Goal: Entertainment & Leisure: Consume media (video, audio)

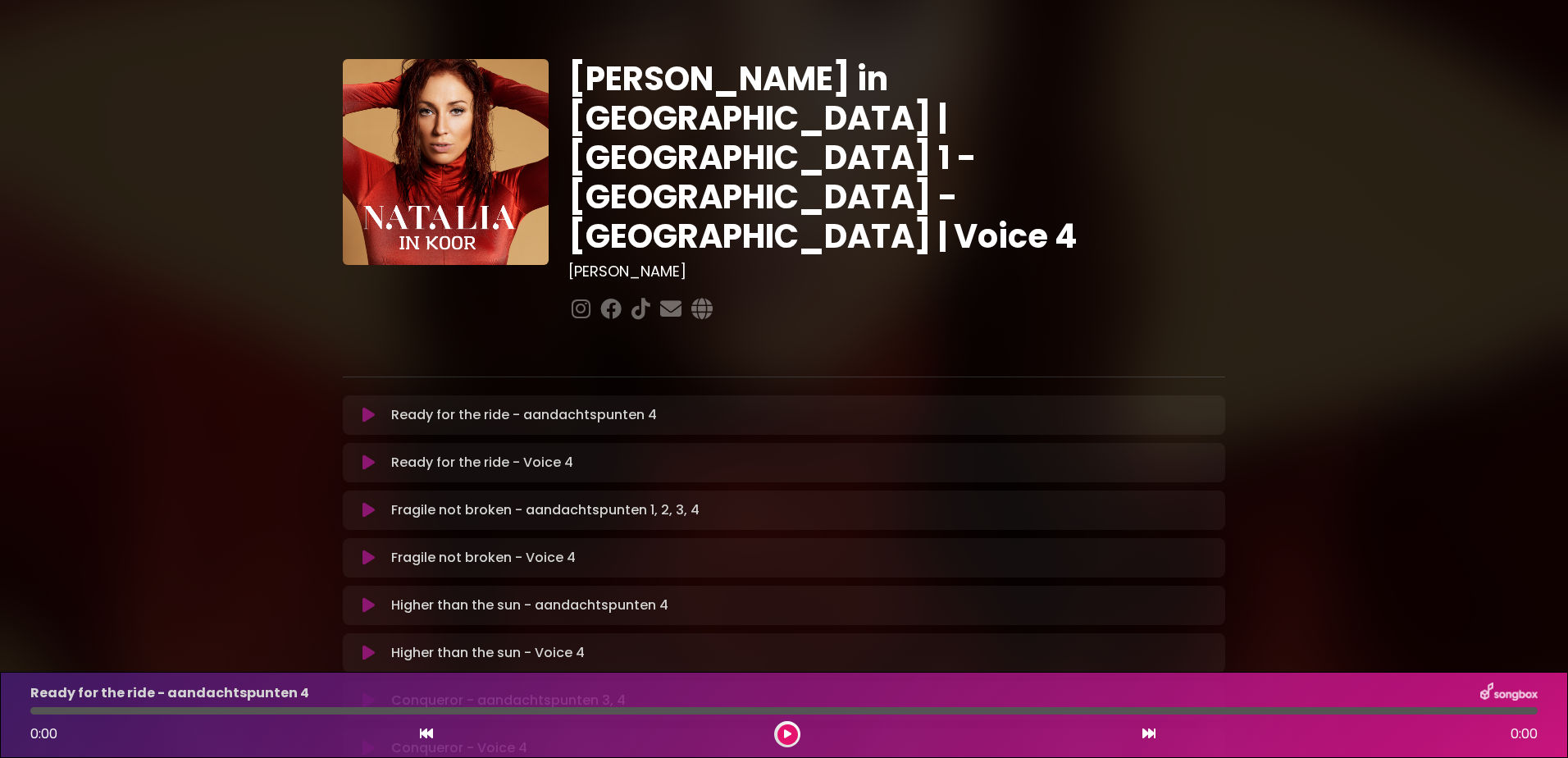
click at [363, 407] on icon at bounding box center [369, 415] width 13 height 17
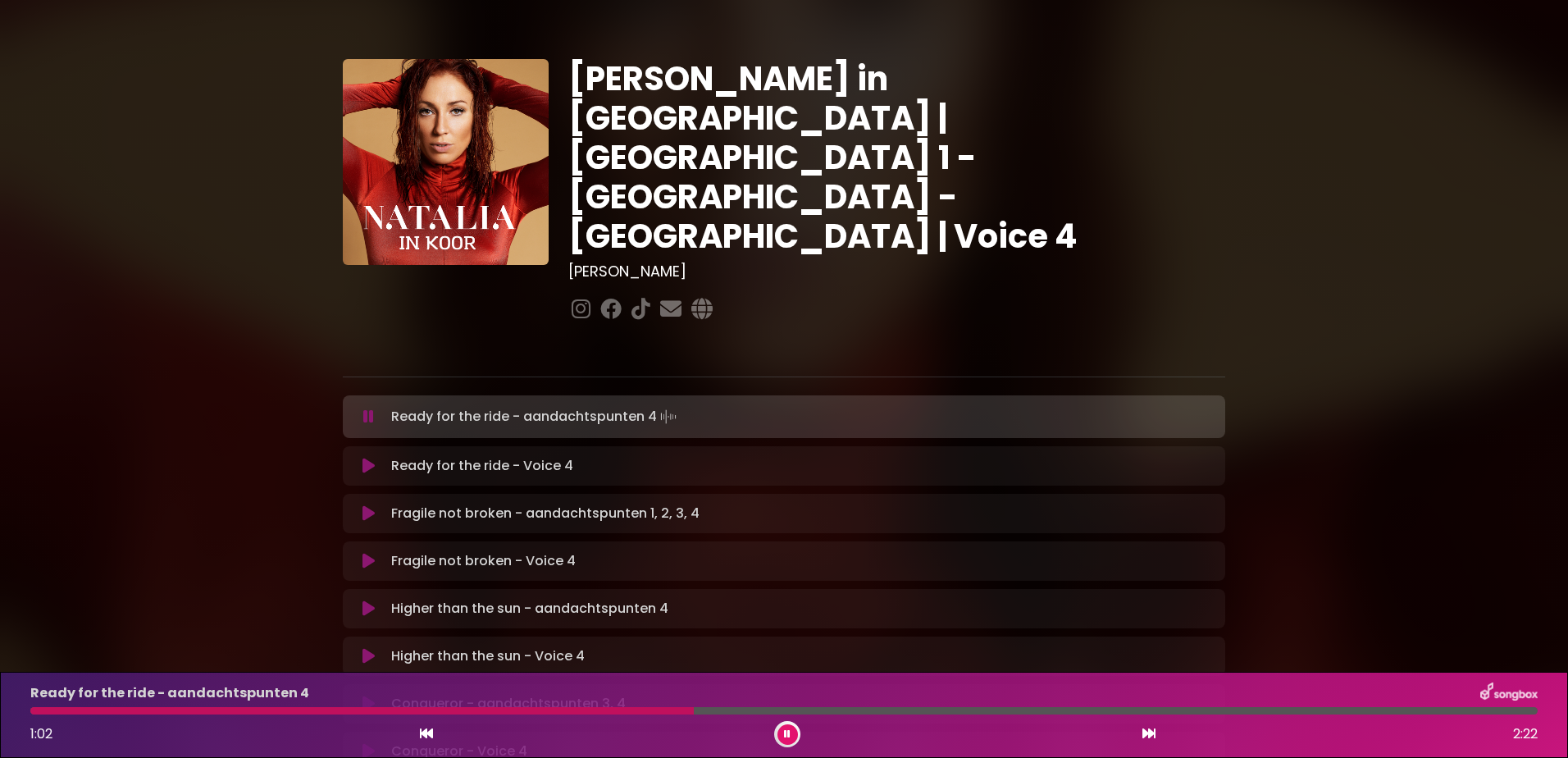
click at [373, 601] on icon at bounding box center [369, 609] width 13 height 17
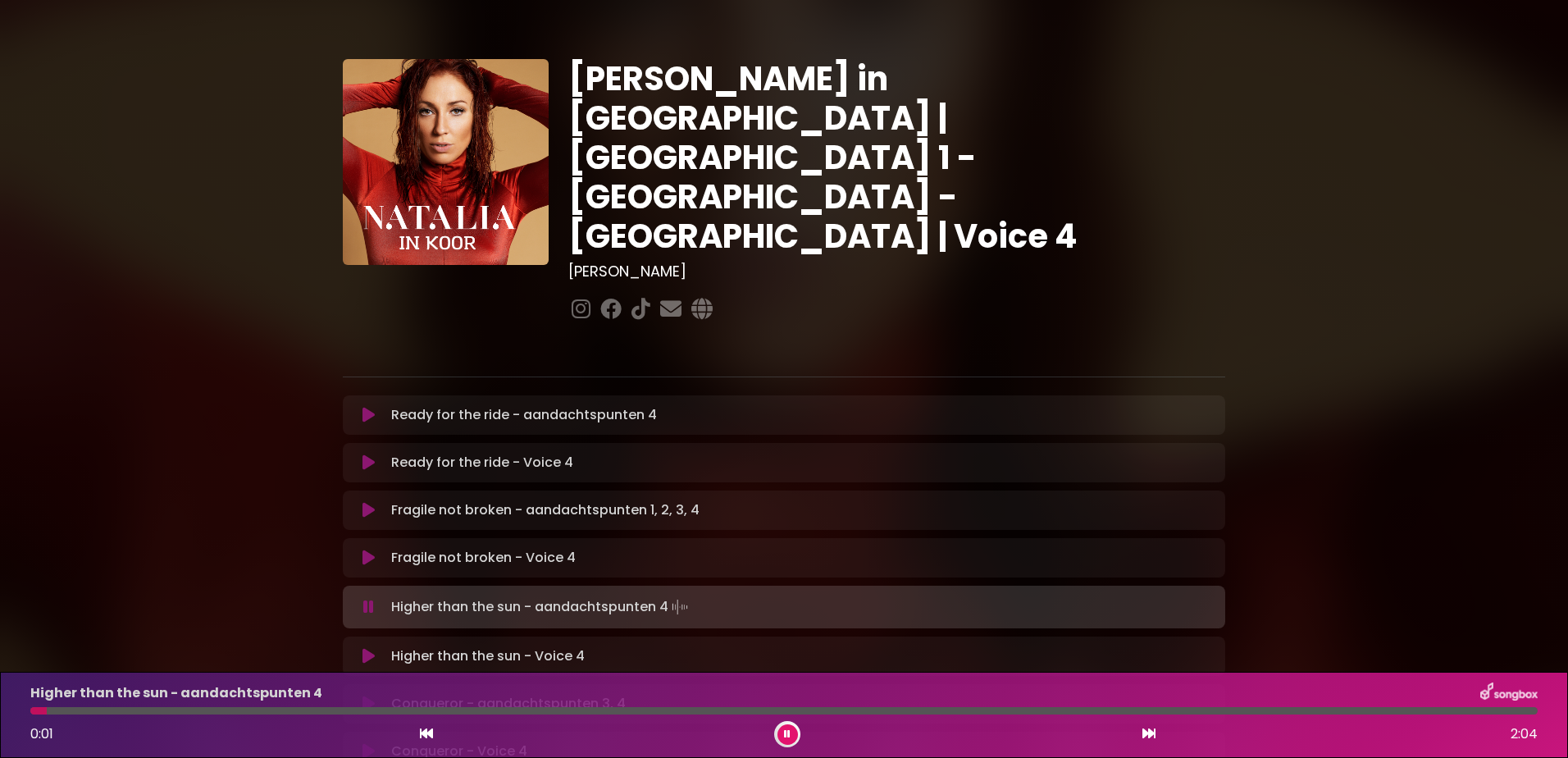
click at [371, 648] on icon at bounding box center [369, 656] width 13 height 17
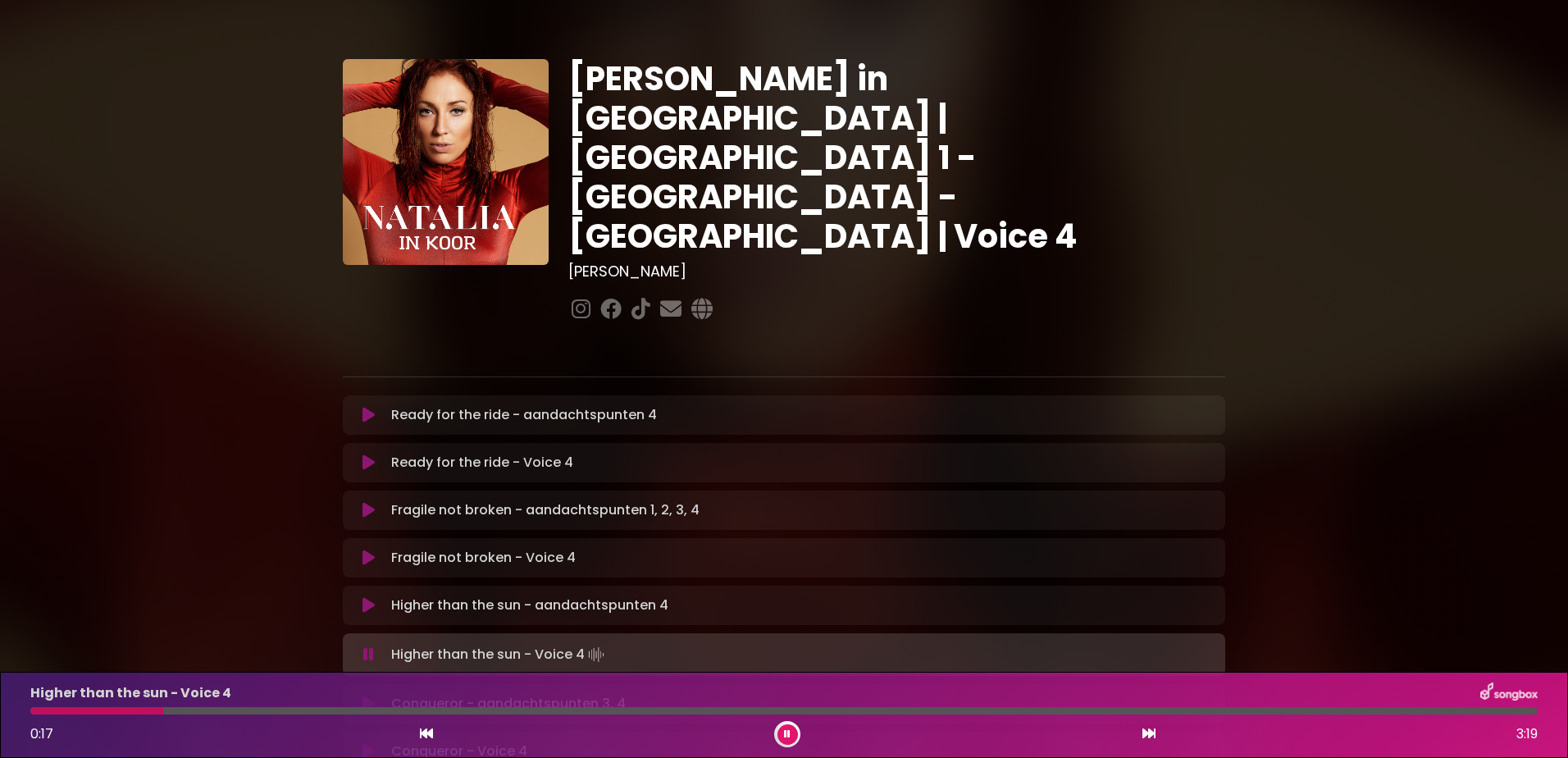
drag, startPoint x: 290, startPoint y: 707, endPoint x: 161, endPoint y: 709, distance: 129.0
click at [161, 709] on div at bounding box center [96, 711] width 133 height 8
drag, startPoint x: 482, startPoint y: 707, endPoint x: -3, endPoint y: 714, distance: 485.1
click at [0, 714] on html "× [PERSON_NAME] in Koor | [GEOGRAPHIC_DATA] 1 - [GEOGRAPHIC_DATA] - [GEOGRAPHIC…" at bounding box center [784, 379] width 1568 height 758
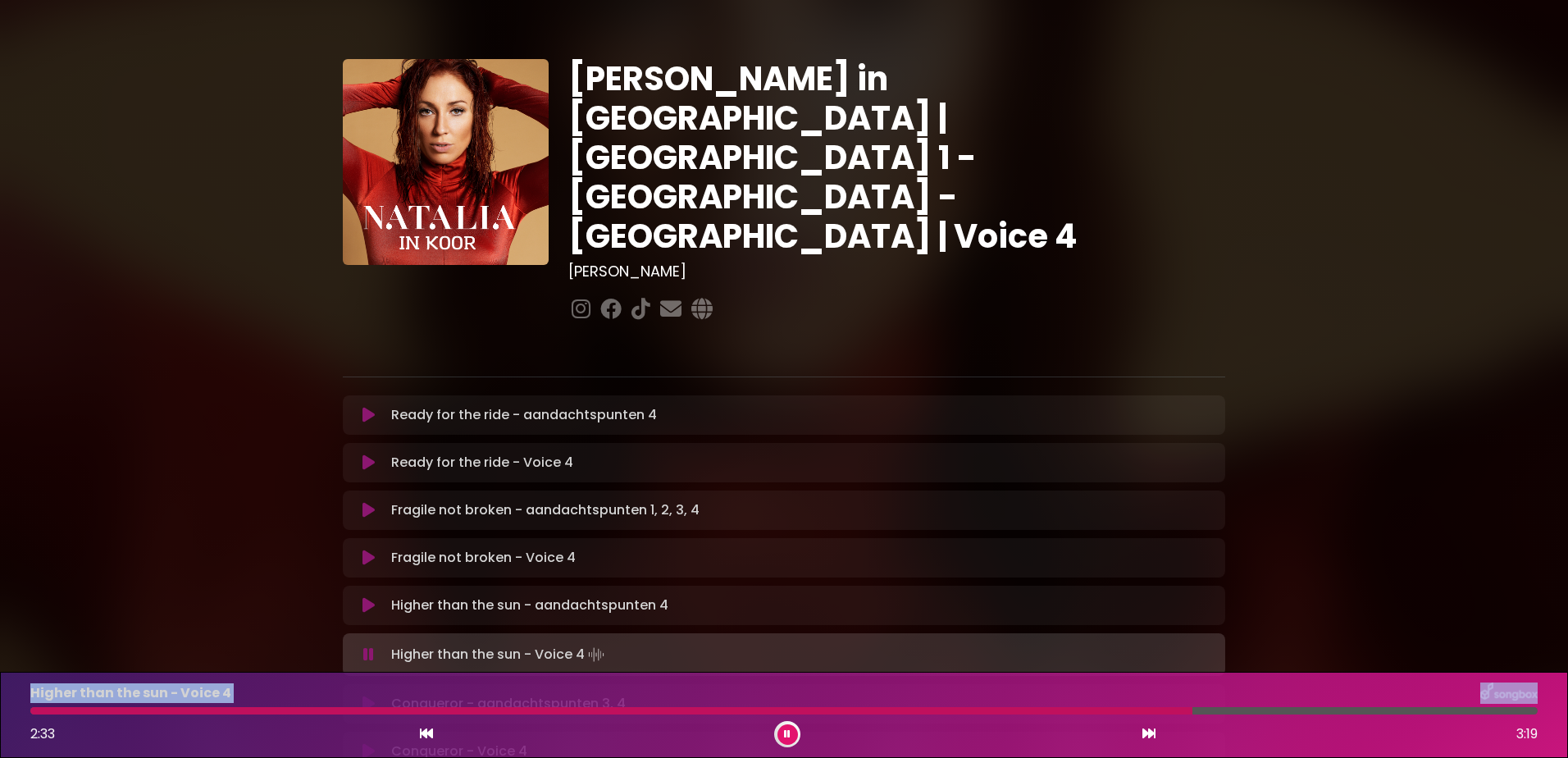
click at [794, 734] on button at bounding box center [787, 734] width 21 height 21
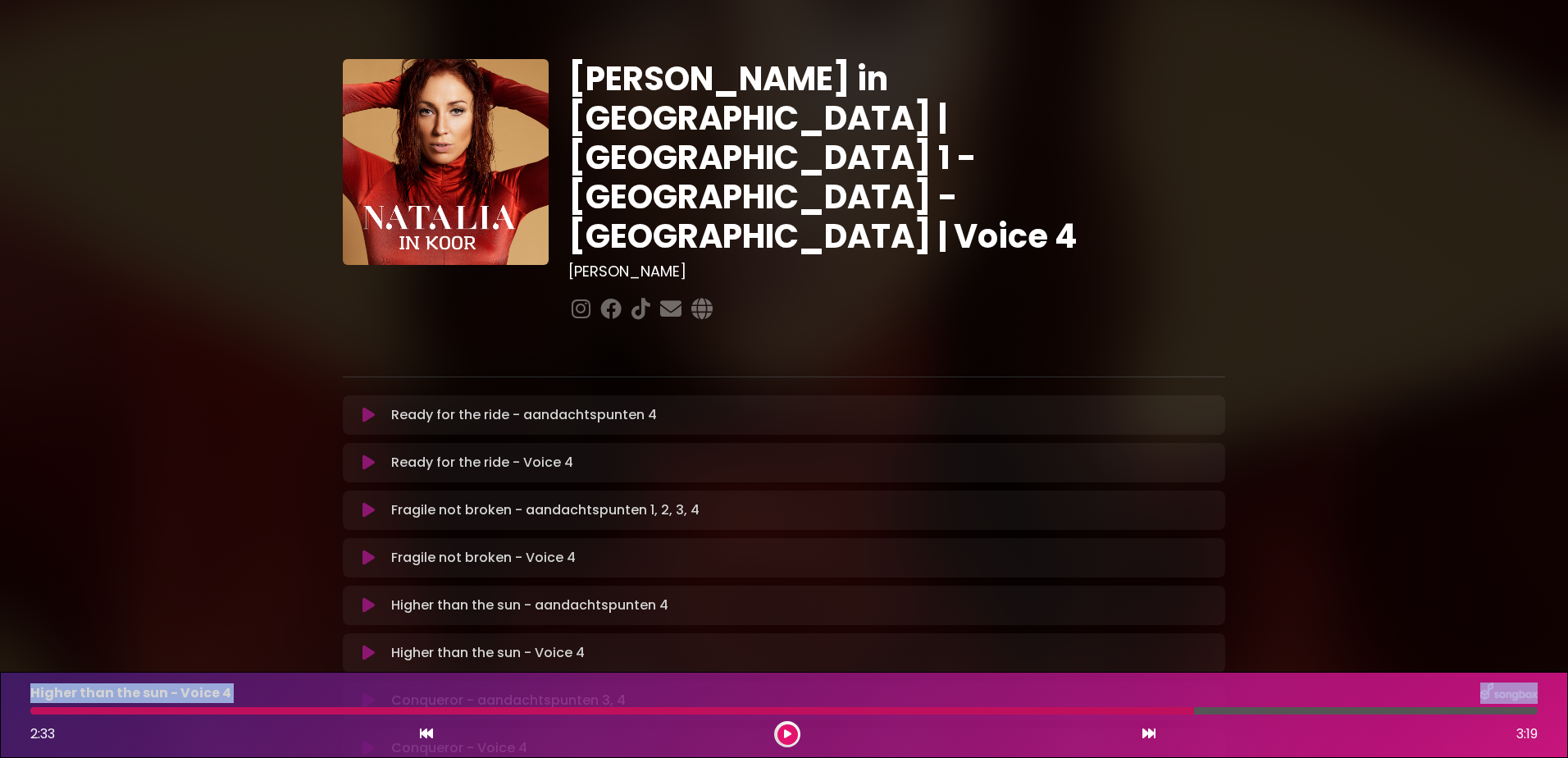
click at [778, 725] on button at bounding box center [787, 734] width 21 height 21
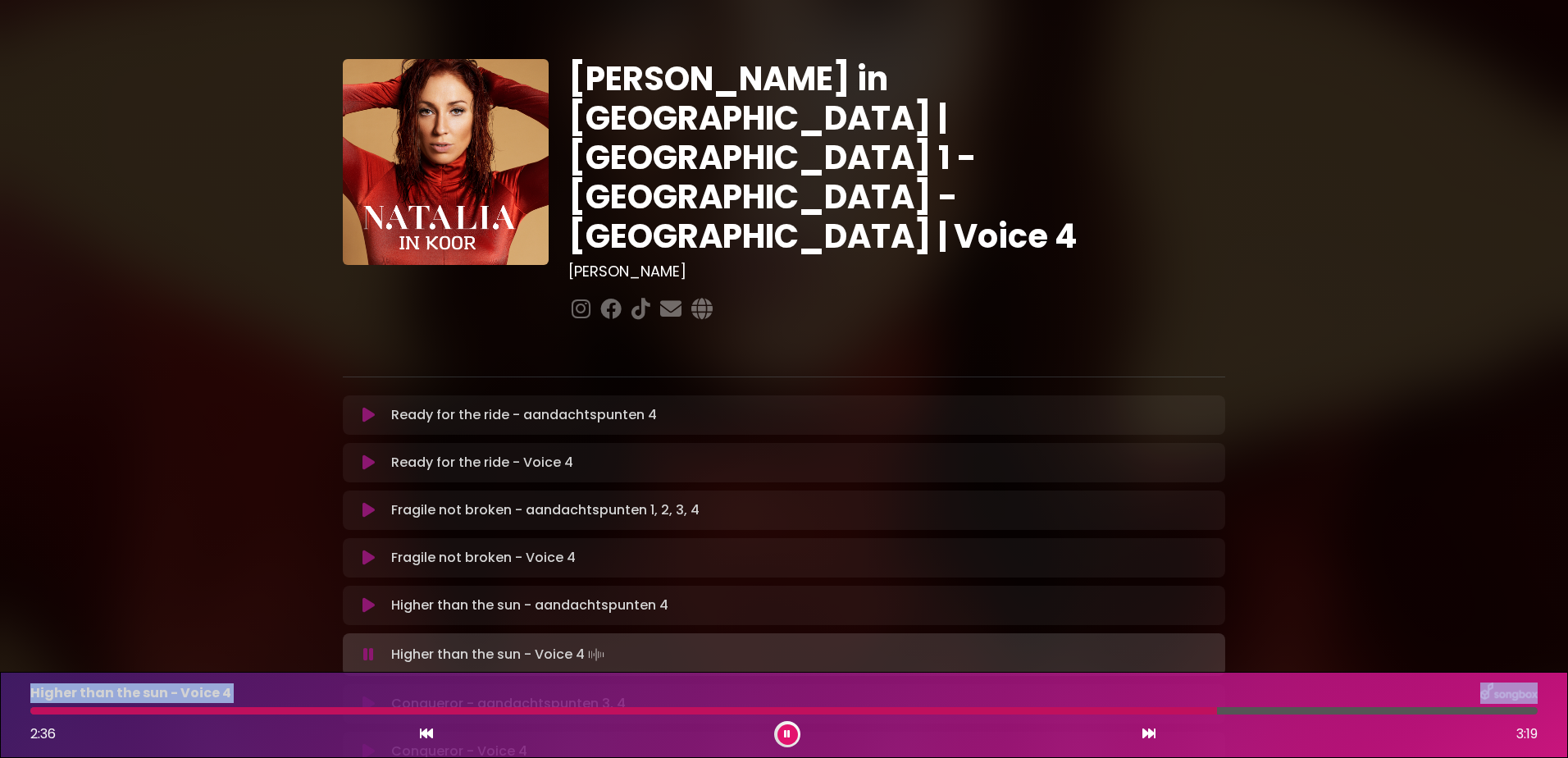
click at [42, 707] on div at bounding box center [623, 711] width 1187 height 8
click at [783, 729] on button at bounding box center [787, 734] width 21 height 21
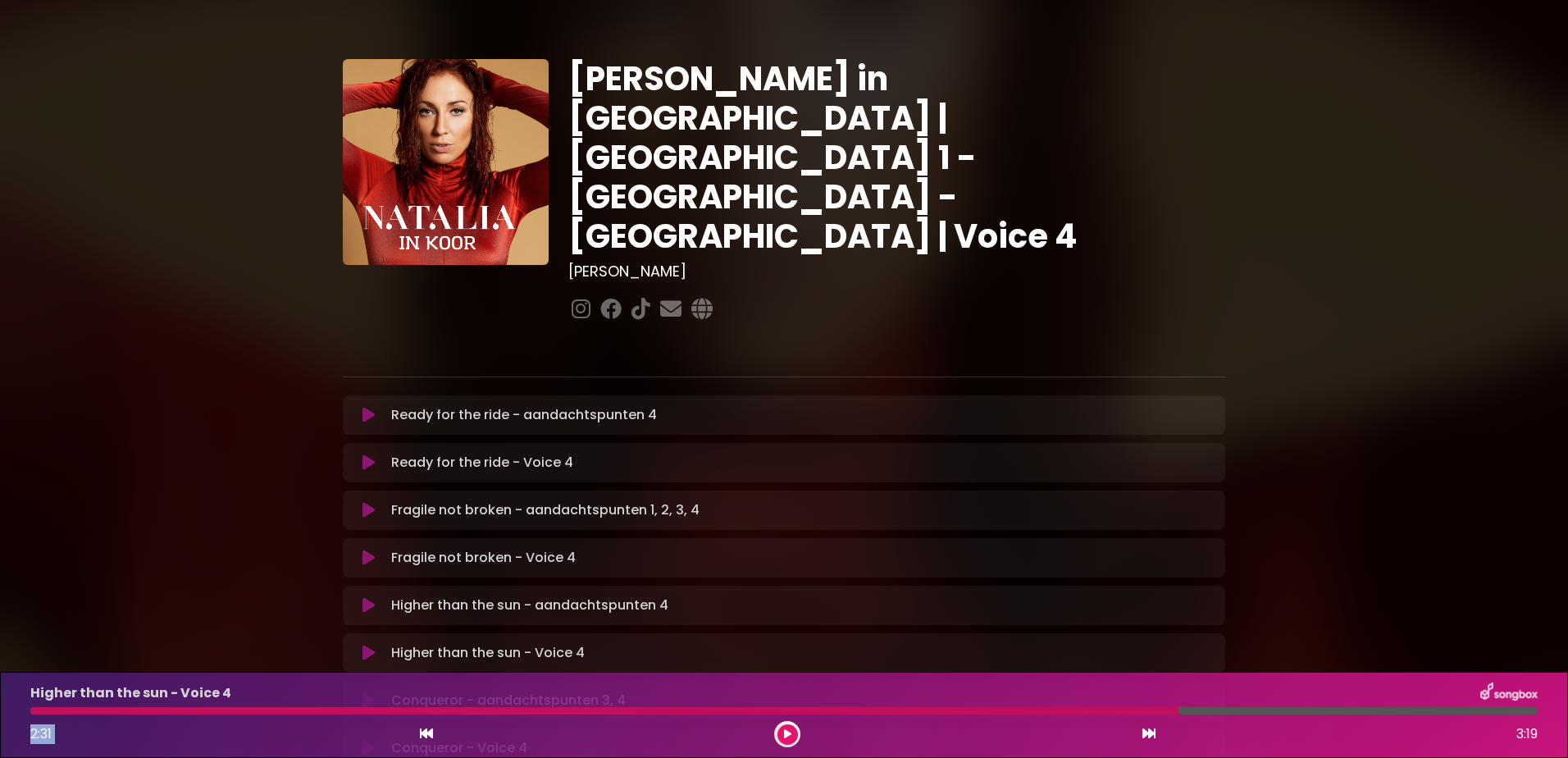
drag, startPoint x: 1172, startPoint y: 716, endPoint x: 1057, endPoint y: 729, distance: 115.7
click at [1057, 729] on div "Higher than the sun - Voice 4 2:31 3:19" at bounding box center [784, 715] width 1528 height 65
drag, startPoint x: 1057, startPoint y: 729, endPoint x: 1053, endPoint y: 718, distance: 11.7
click at [1053, 718] on div "Higher than the sun - Voice 4 2:31 3:19" at bounding box center [784, 715] width 1528 height 65
click at [1050, 710] on div at bounding box center [605, 711] width 1148 height 8
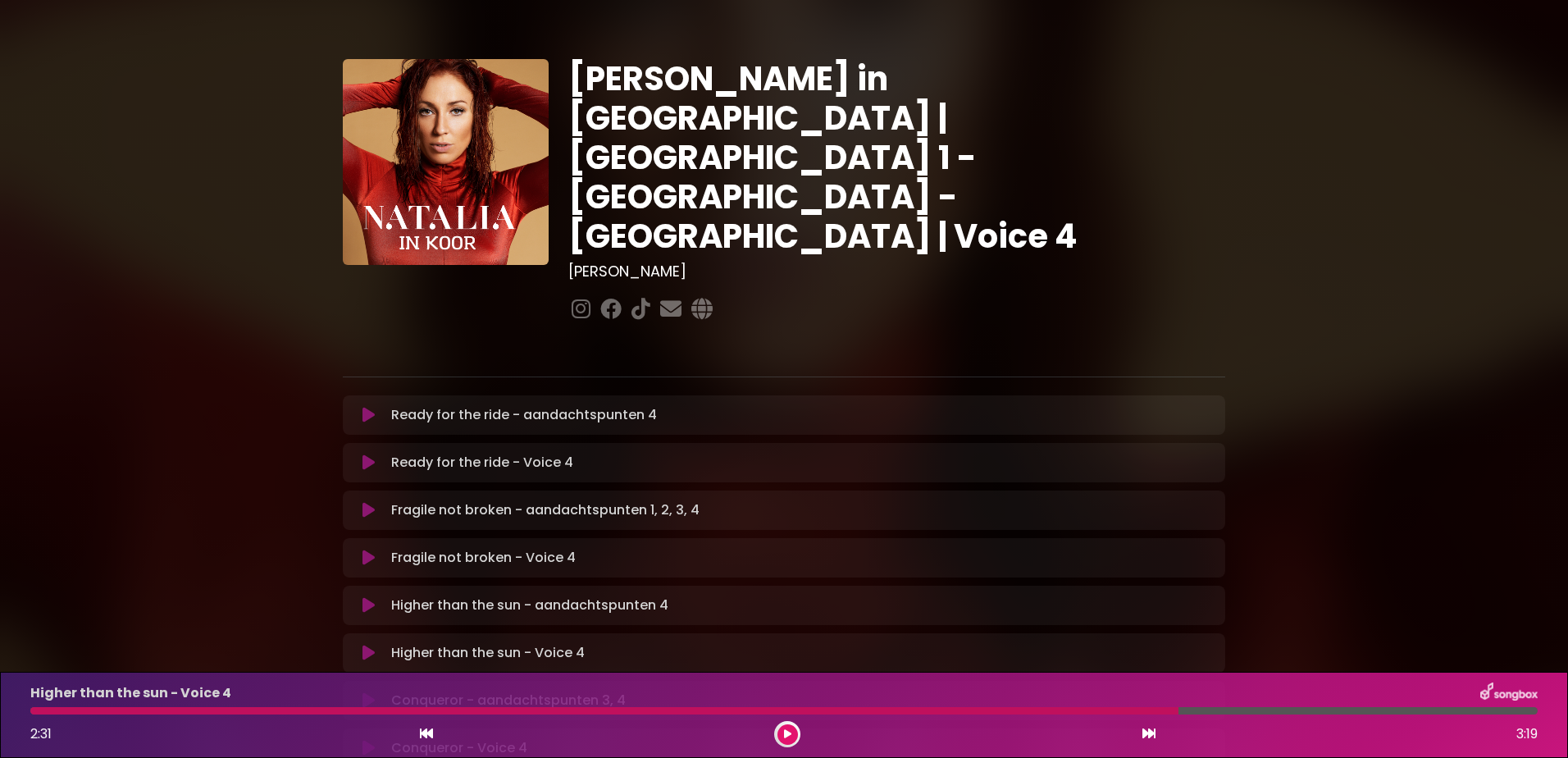
click at [1050, 710] on div at bounding box center [605, 711] width 1148 height 8
click at [1012, 728] on div "2:31 3:19" at bounding box center [784, 733] width 1528 height 27
click at [1022, 711] on div at bounding box center [605, 711] width 1148 height 8
click at [793, 733] on button at bounding box center [787, 734] width 21 height 21
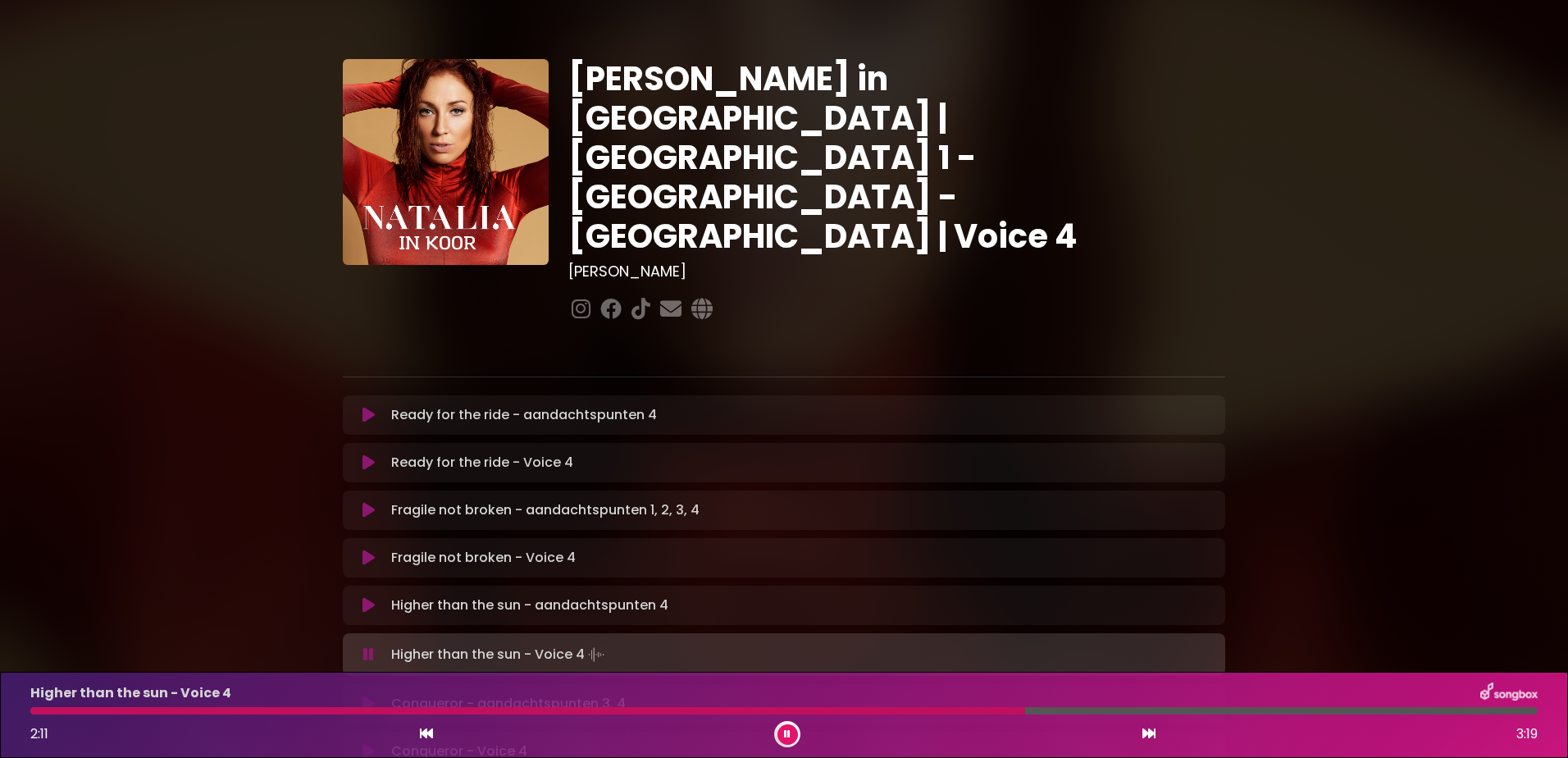
click at [792, 733] on button at bounding box center [787, 734] width 21 height 21
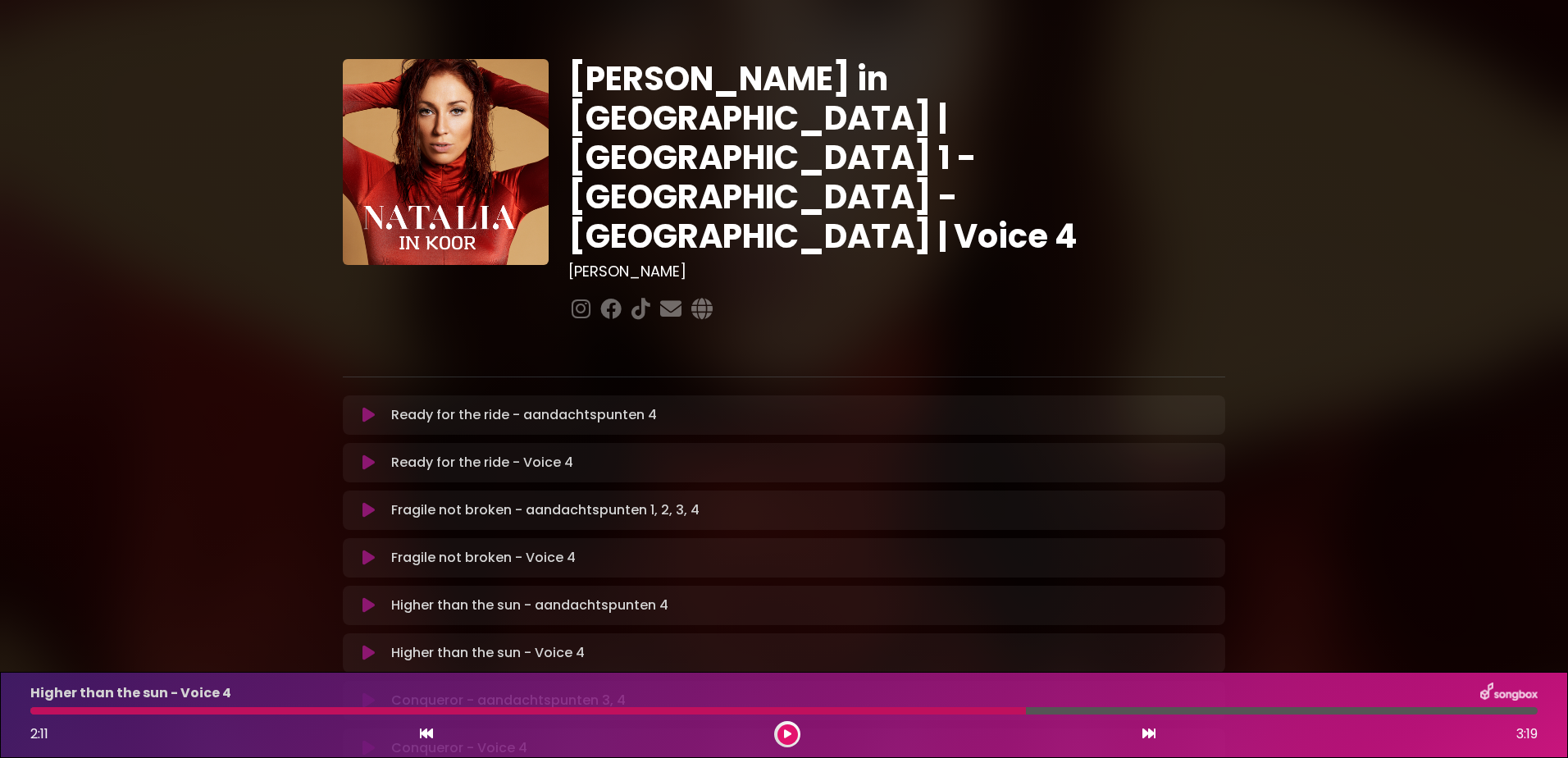
click at [792, 733] on button at bounding box center [787, 734] width 21 height 21
click at [1105, 720] on div "Conqueror - aandachtspunten 3, 4 1:26 1:57" at bounding box center [784, 715] width 1528 height 65
click at [792, 732] on button at bounding box center [787, 734] width 21 height 21
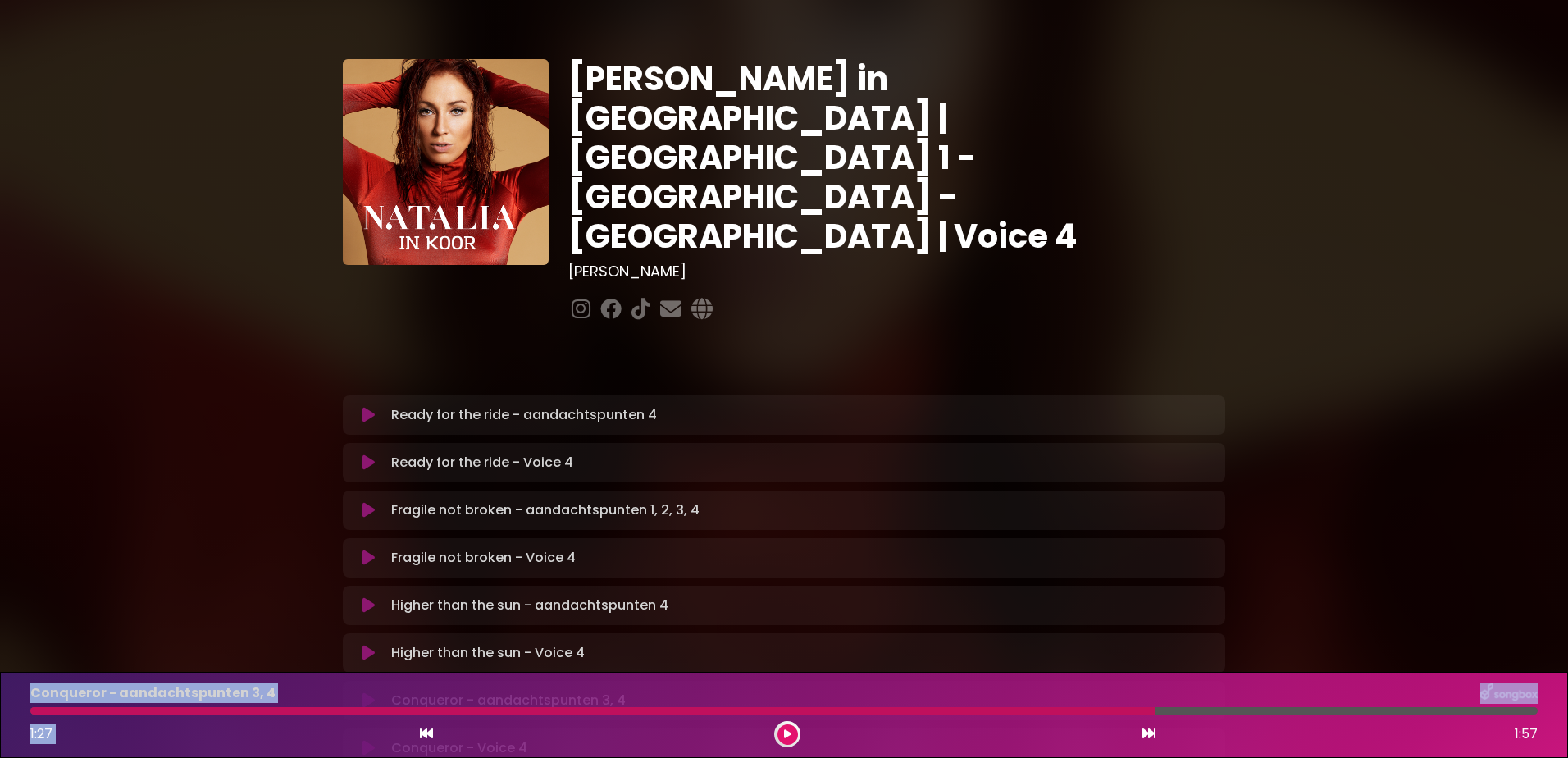
drag, startPoint x: 1136, startPoint y: 718, endPoint x: 32, endPoint y: 703, distance: 1104.1
click at [32, 703] on div "Conqueror - aandachtspunten 3, 4 1:27 1:57" at bounding box center [784, 715] width 1528 height 65
click at [31, 702] on p "Conqueror - aandachtspunten 3, 4" at bounding box center [152, 693] width 245 height 20
click at [37, 707] on div at bounding box center [593, 711] width 1125 height 8
click at [37, 710] on div at bounding box center [593, 711] width 1125 height 8
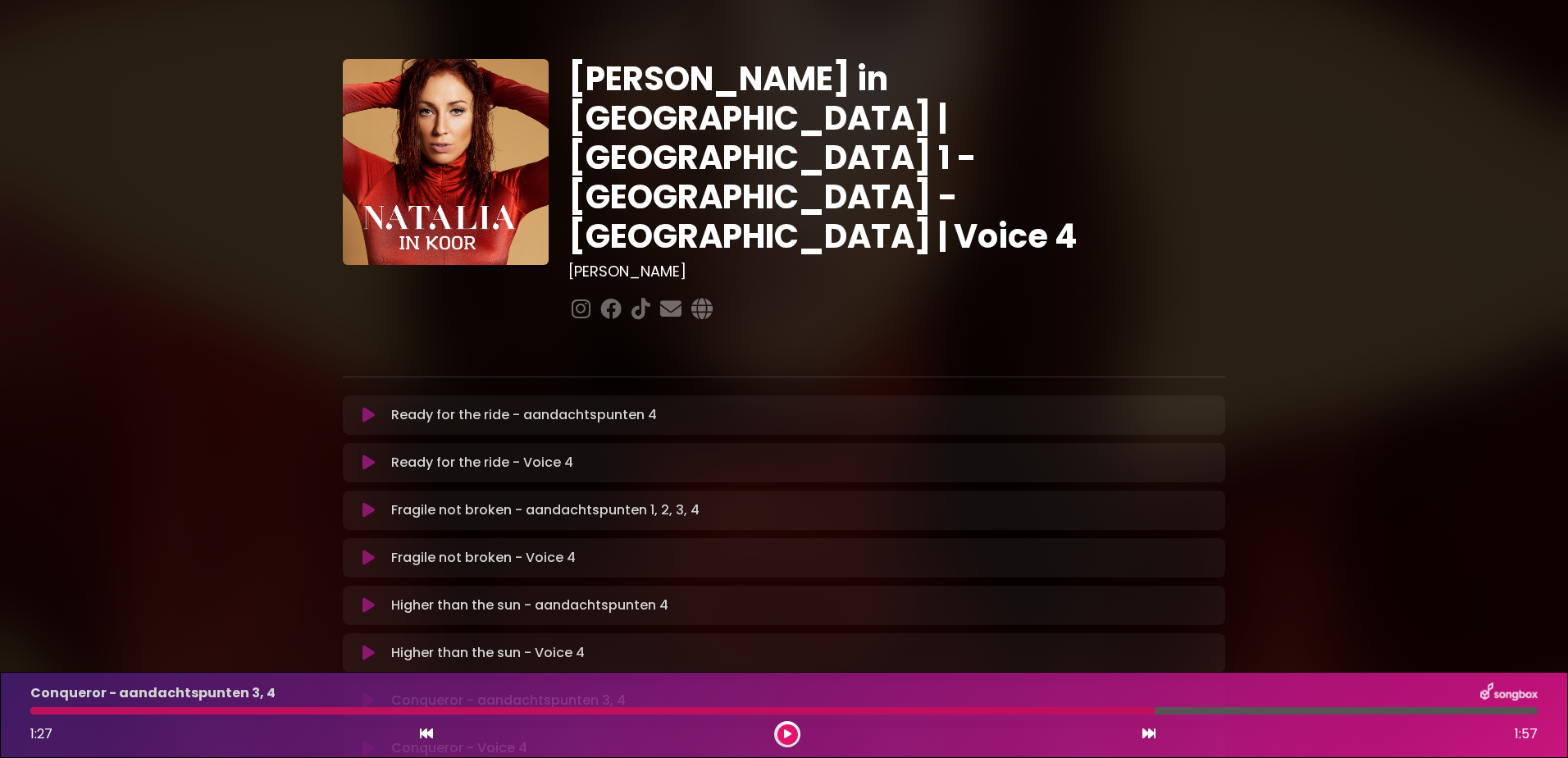
click at [779, 732] on button at bounding box center [787, 734] width 21 height 21
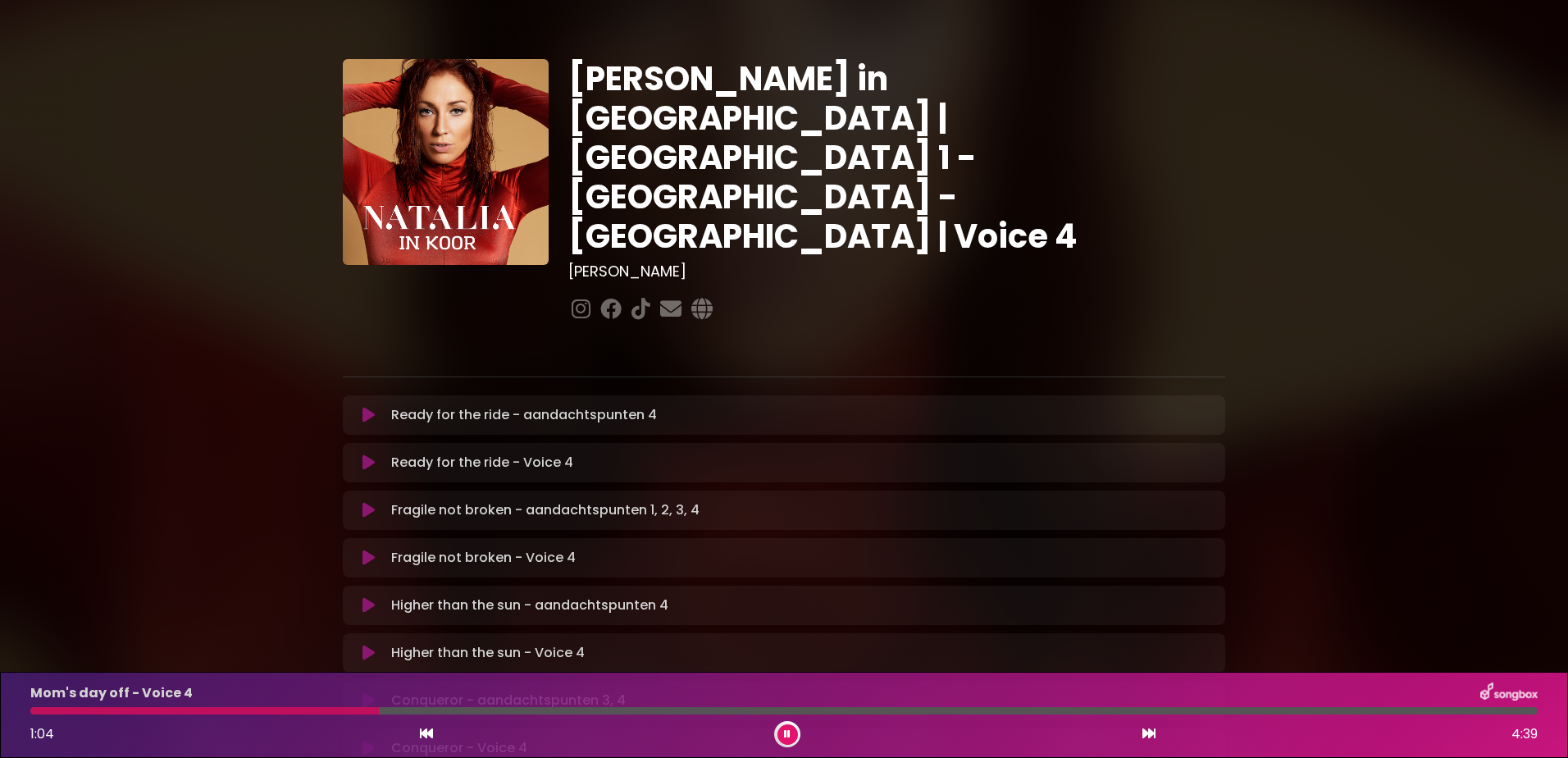
click at [788, 733] on icon at bounding box center [787, 734] width 7 height 10
drag, startPoint x: 377, startPoint y: 710, endPoint x: 366, endPoint y: 712, distance: 11.2
click at [366, 712] on div at bounding box center [204, 711] width 349 height 8
click at [323, 717] on div "Mom's day off - Voice 4 1:04 4:39" at bounding box center [784, 715] width 1528 height 65
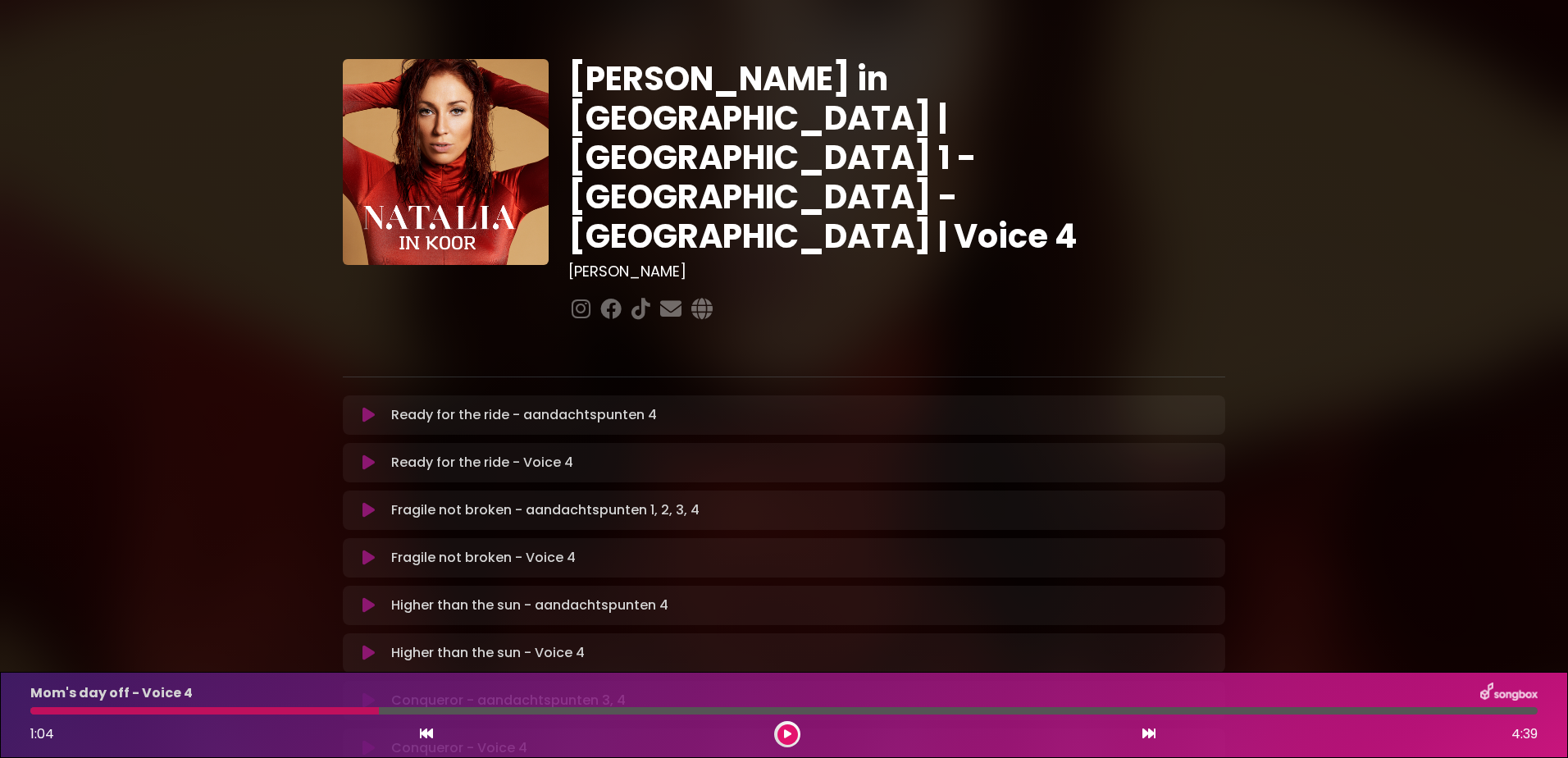
click at [323, 717] on div "Mom's day off - Voice 4 1:04 4:39" at bounding box center [784, 715] width 1528 height 65
click at [788, 738] on icon at bounding box center [788, 734] width 8 height 10
click at [315, 711] on div at bounding box center [204, 711] width 349 height 8
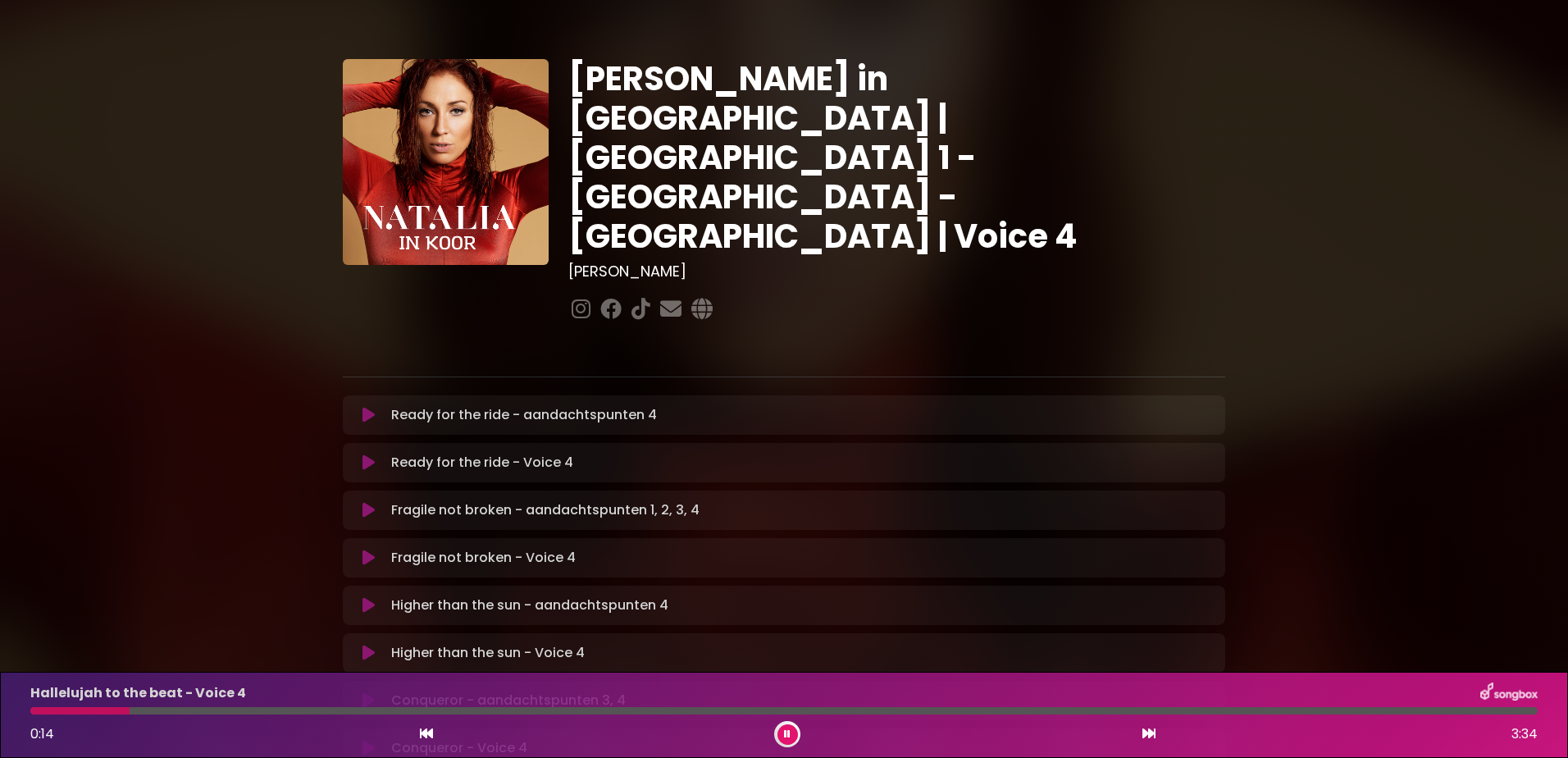
click at [787, 721] on div at bounding box center [787, 733] width 27 height 27
click at [787, 729] on icon at bounding box center [787, 734] width 7 height 10
drag, startPoint x: 131, startPoint y: 713, endPoint x: -3, endPoint y: 708, distance: 134.1
click at [0, 708] on html "× [PERSON_NAME] in Koor | [GEOGRAPHIC_DATA] 1 - [GEOGRAPHIC_DATA] - [GEOGRAPHIC…" at bounding box center [784, 379] width 1568 height 758
drag, startPoint x: -3, startPoint y: 708, endPoint x: 36, endPoint y: 715, distance: 39.6
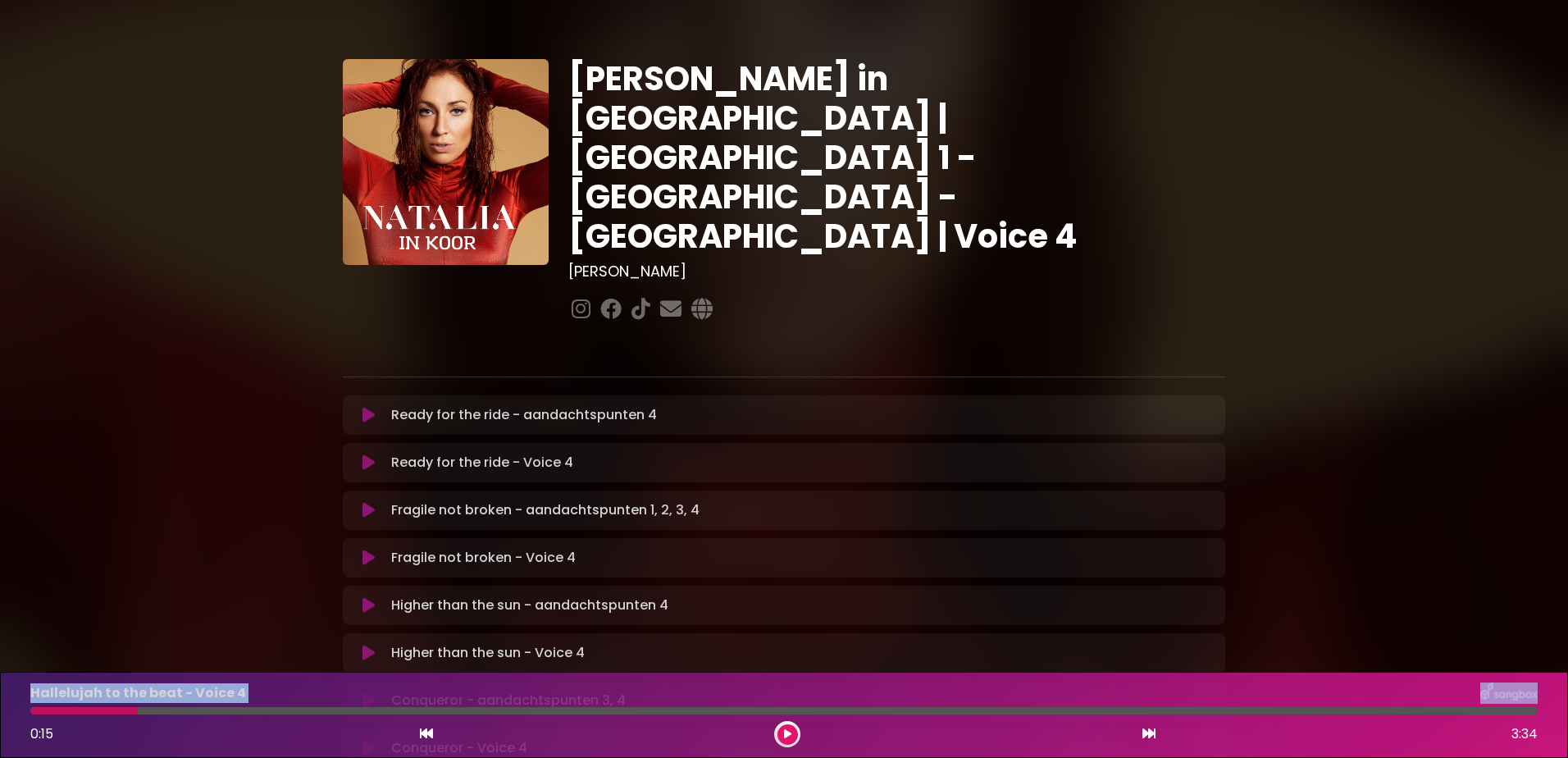
click at [36, 715] on div "Hallelujah to the beat - Voice 4 0:15 3:34" at bounding box center [784, 715] width 1528 height 65
click at [34, 716] on div "Hallelujah to the beat - Voice 4 0:15 3:34" at bounding box center [784, 715] width 1528 height 65
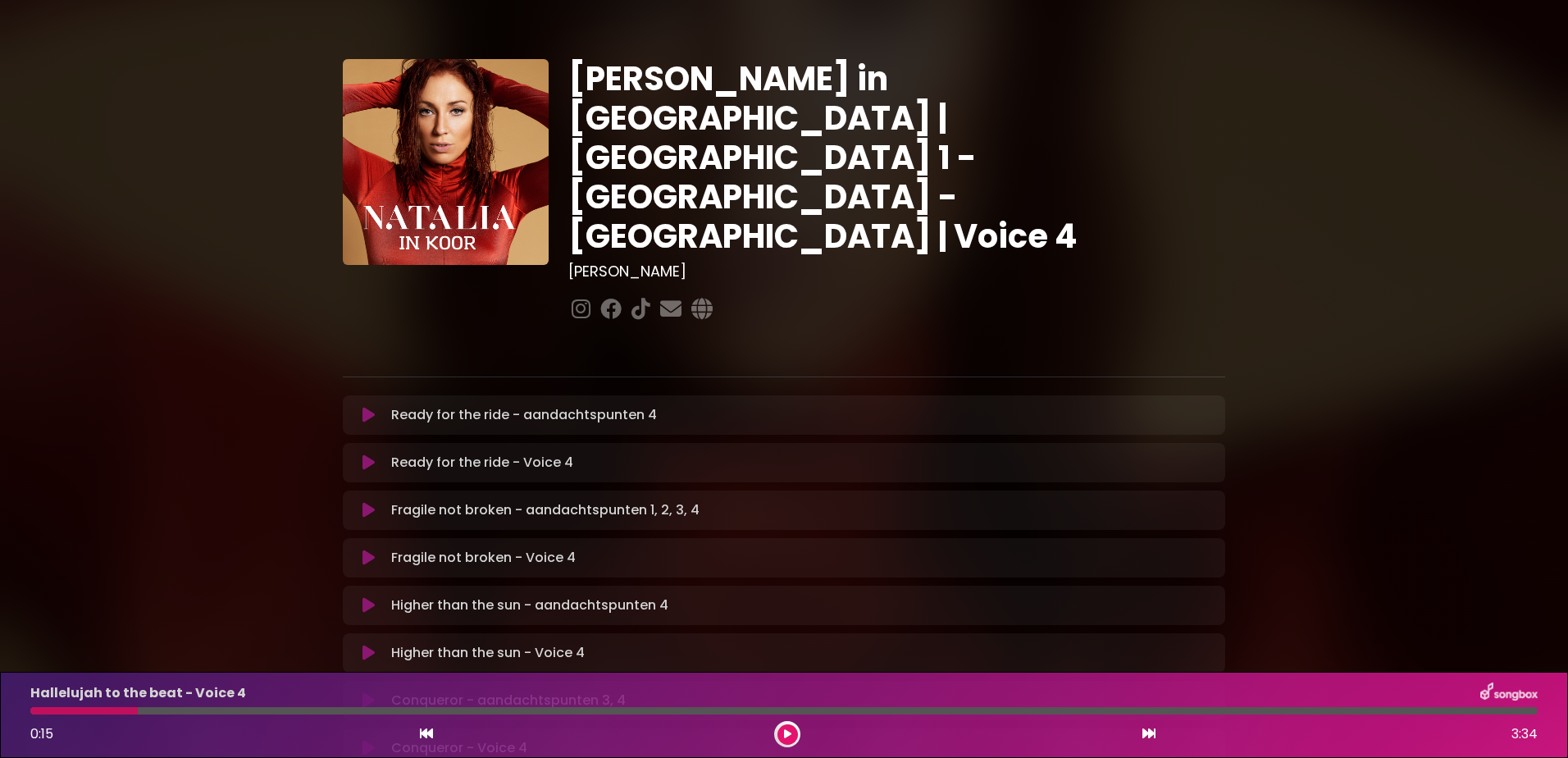
click at [788, 733] on icon at bounding box center [788, 734] width 8 height 10
click at [39, 710] on div at bounding box center [191, 711] width 320 height 8
click at [44, 710] on div at bounding box center [237, 711] width 413 height 8
click at [120, 716] on div "Boom - Voice 4 0:53 3:25" at bounding box center [784, 715] width 1528 height 65
click at [123, 715] on div "Boom - Voice 4 0:54 3:25" at bounding box center [784, 715] width 1528 height 65
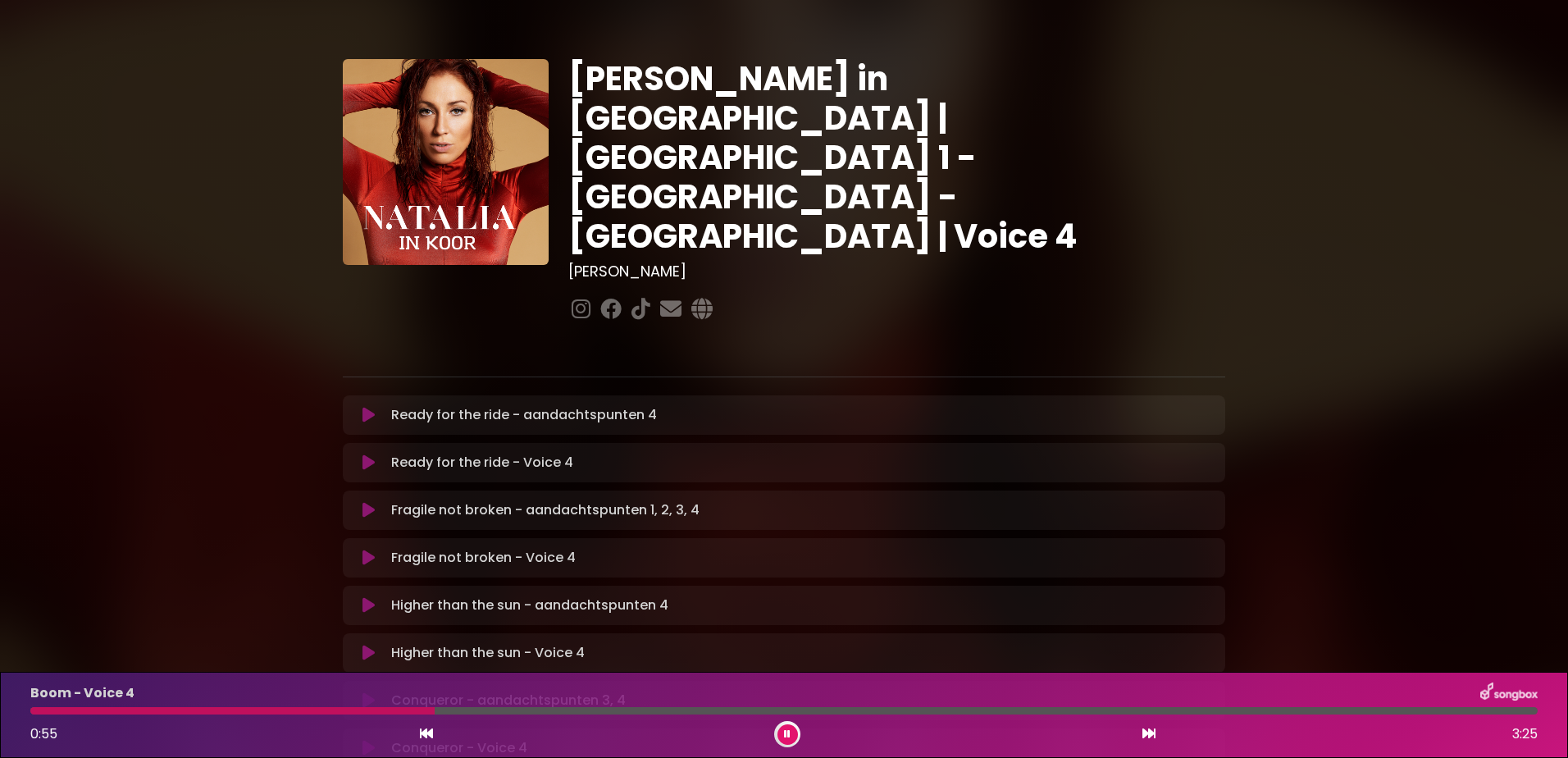
click at [123, 715] on div "Boom - Voice 4 0:55 3:25" at bounding box center [784, 715] width 1528 height 65
click at [81, 701] on p "Boom - Voice 4" at bounding box center [83, 693] width 104 height 20
click at [794, 732] on button at bounding box center [787, 734] width 21 height 21
click at [106, 705] on div "Boom - Voice 4 0:59 3:25" at bounding box center [784, 715] width 1528 height 65
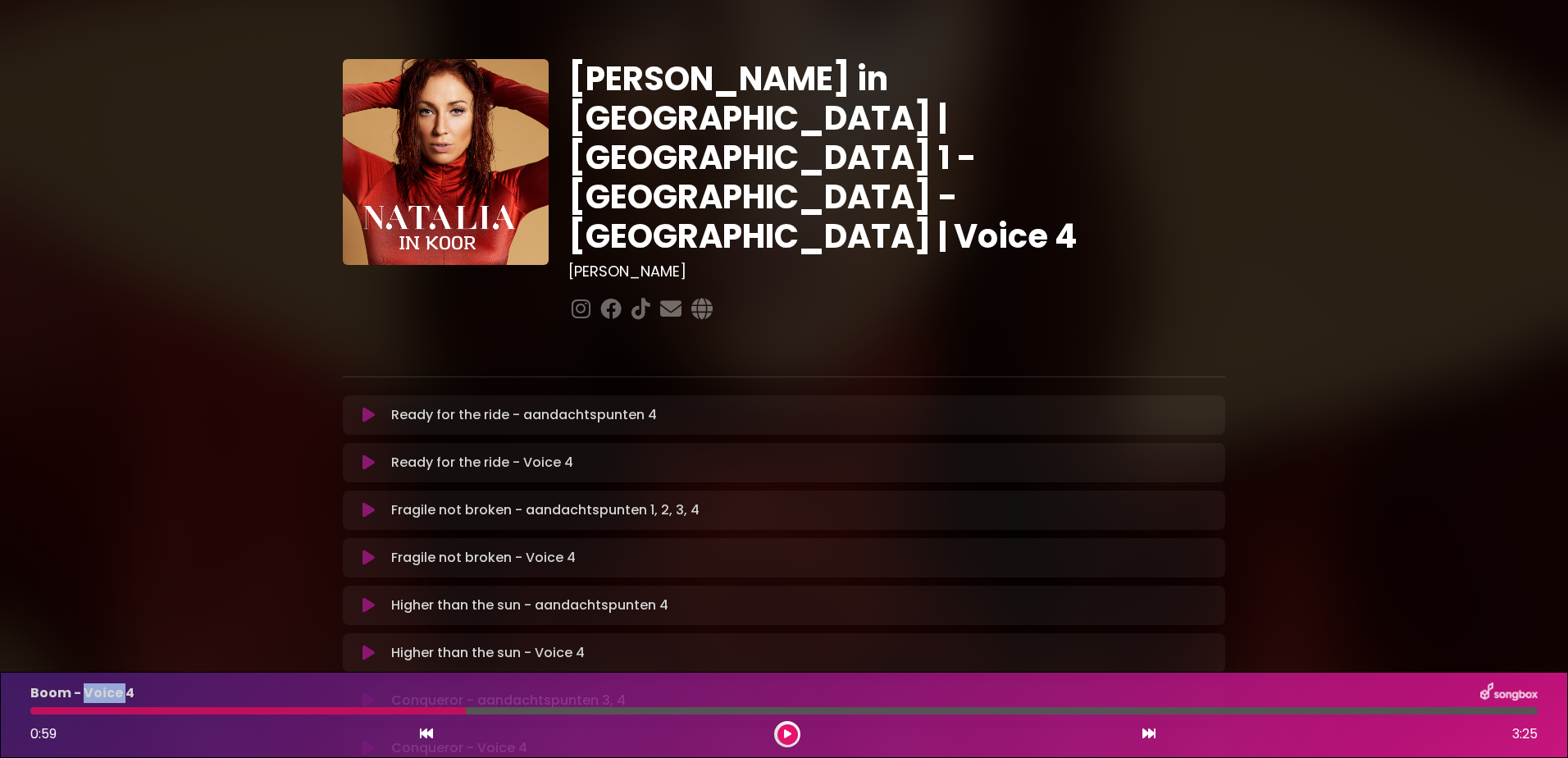
click at [106, 705] on div "Boom - Voice 4 0:59 3:25" at bounding box center [784, 715] width 1528 height 65
click at [102, 711] on div at bounding box center [248, 711] width 436 height 8
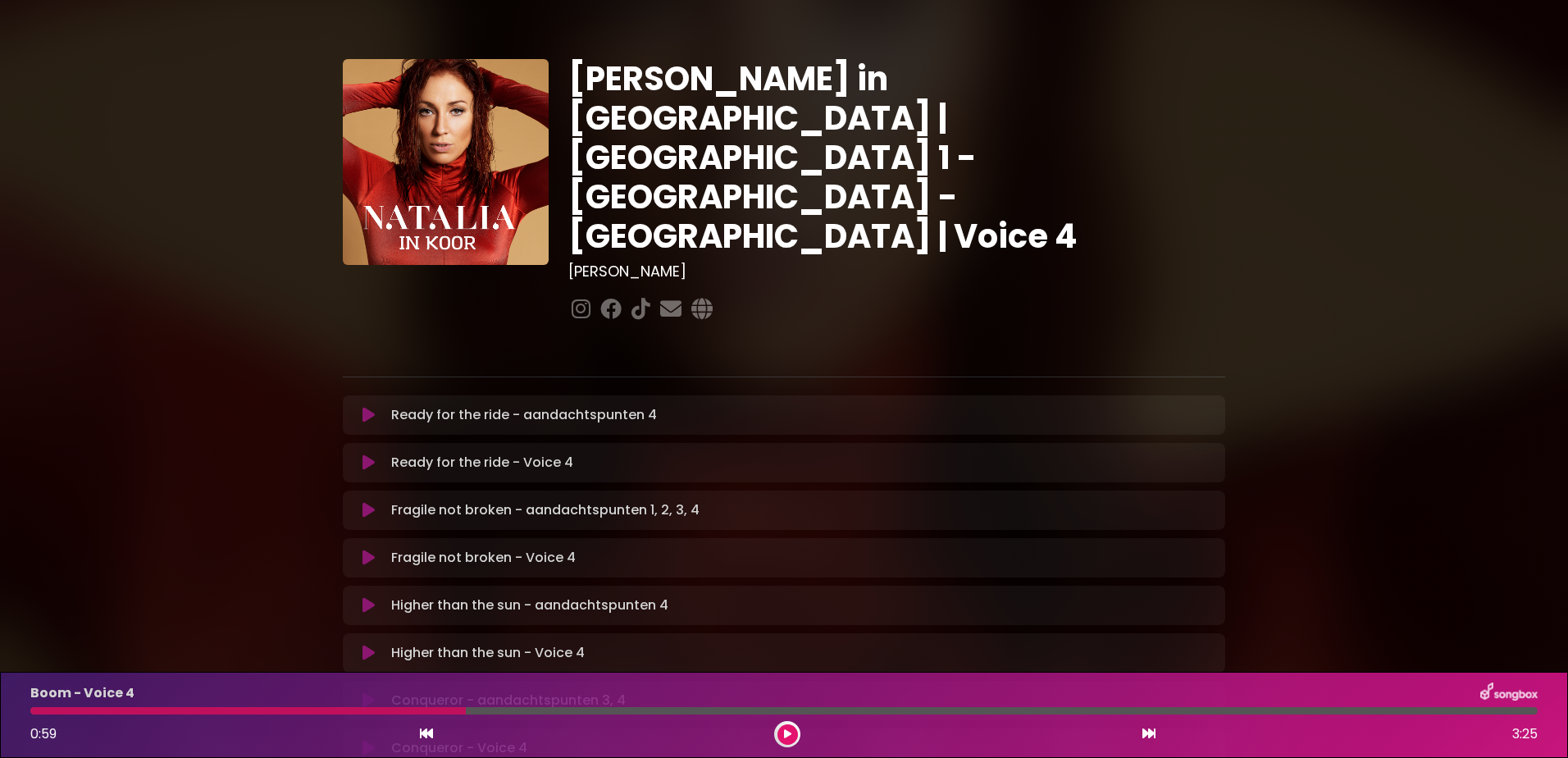
click at [102, 712] on div at bounding box center [248, 711] width 436 height 8
click at [92, 710] on div at bounding box center [248, 711] width 436 height 8
click at [91, 706] on div "Boom - Voice 4 0:59 3:25" at bounding box center [784, 715] width 1528 height 65
click at [91, 707] on div at bounding box center [248, 711] width 436 height 8
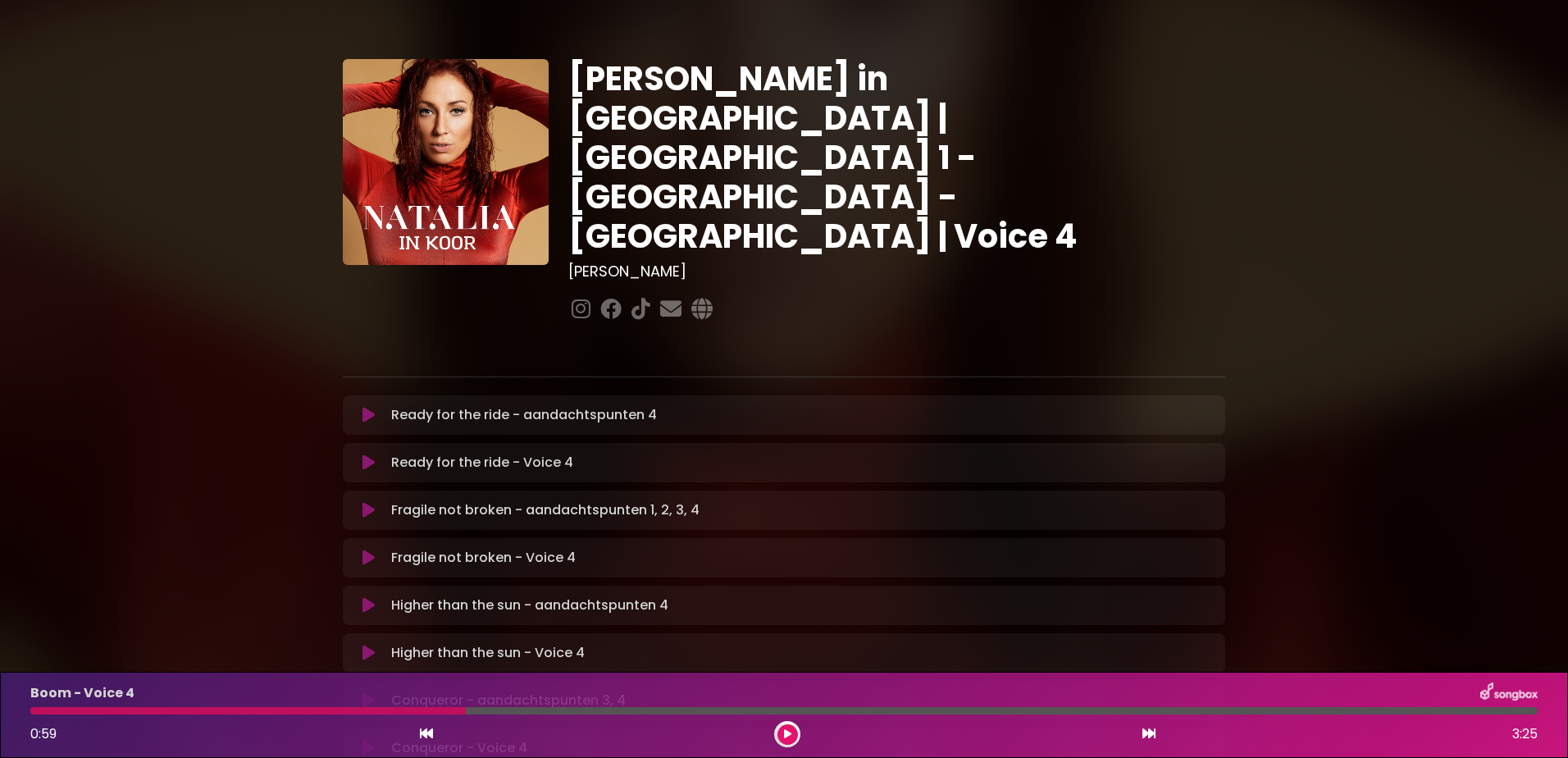
click at [91, 707] on div at bounding box center [248, 711] width 436 height 8
click at [78, 706] on div "Boom - Voice 4 0:59 3:25" at bounding box center [784, 715] width 1528 height 65
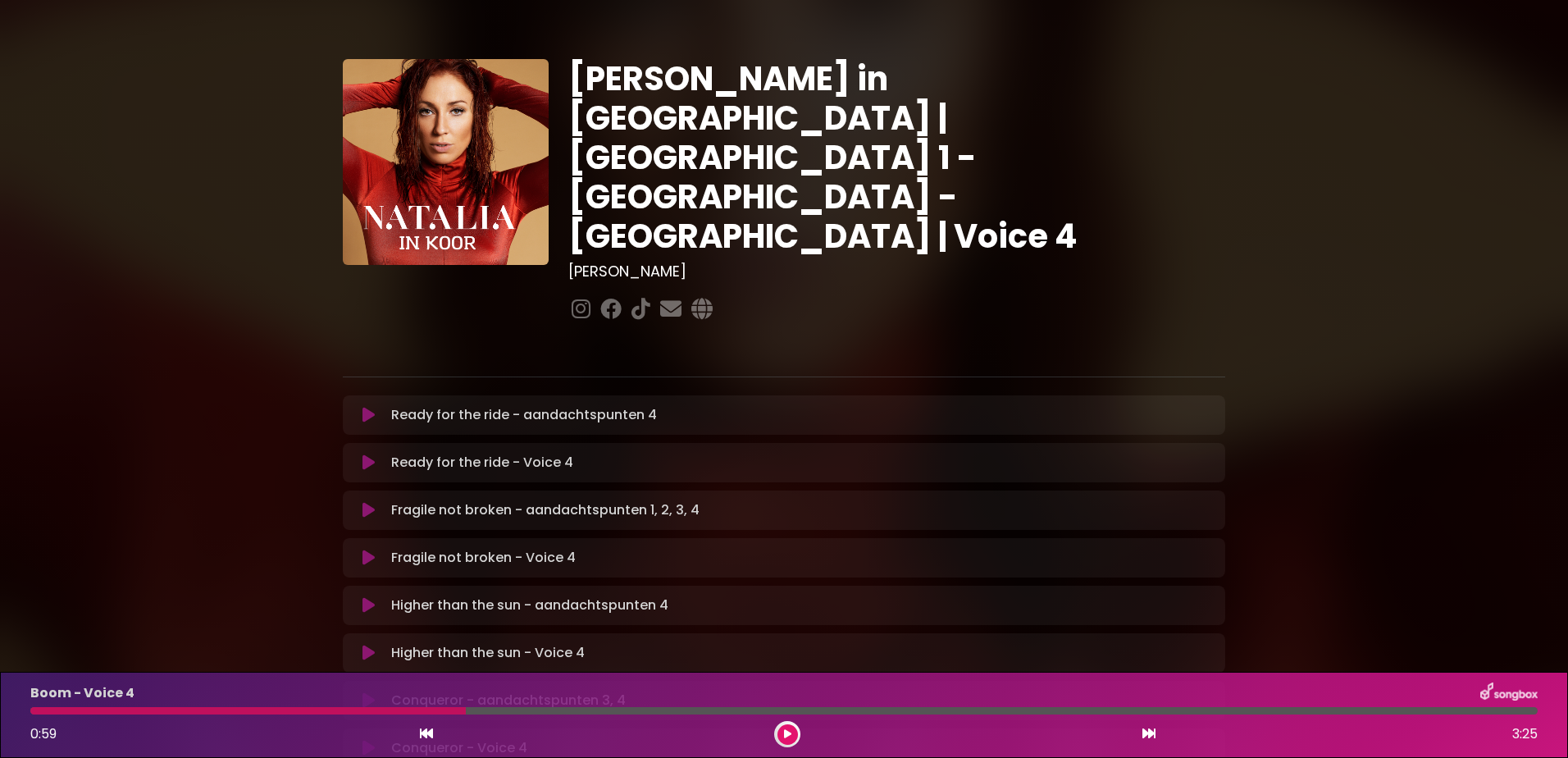
click at [78, 706] on div "Boom - Voice 4 0:59 3:25" at bounding box center [784, 715] width 1528 height 65
click at [79, 707] on div at bounding box center [248, 711] width 436 height 8
click at [80, 707] on div at bounding box center [248, 711] width 436 height 8
drag, startPoint x: 81, startPoint y: 707, endPoint x: 96, endPoint y: 713, distance: 16.2
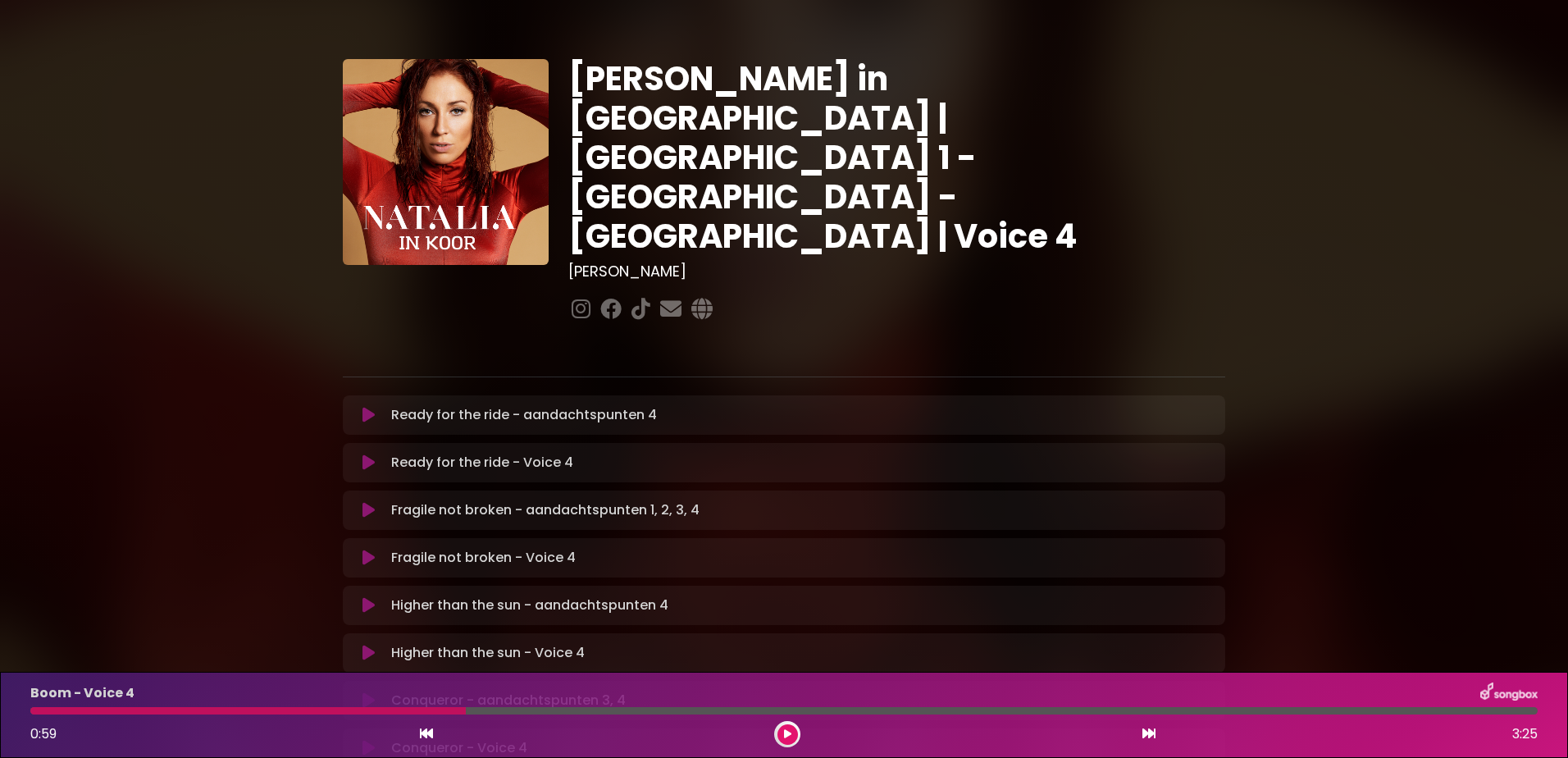
click at [87, 711] on div at bounding box center [248, 711] width 436 height 8
click at [424, 728] on icon at bounding box center [426, 732] width 13 height 13
click at [1156, 729] on div "0:11 1:54" at bounding box center [784, 733] width 1528 height 27
click at [1148, 733] on icon at bounding box center [1148, 732] width 13 height 13
click at [284, 718] on div "Boom - Voice 4 0:53 3:25" at bounding box center [784, 715] width 1528 height 65
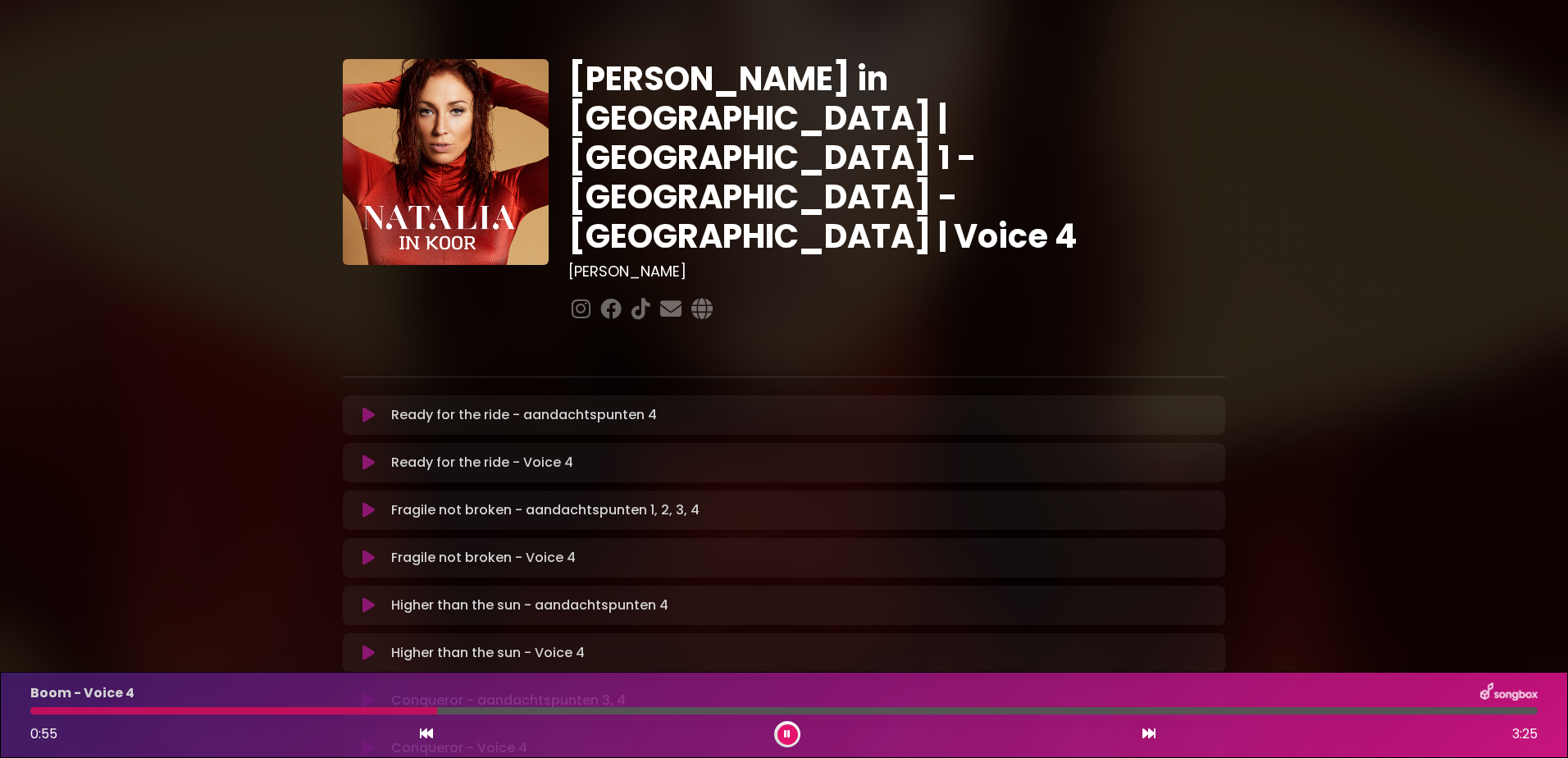
click at [276, 717] on div "Boom - Voice 4 0:55 3:25" at bounding box center [784, 715] width 1528 height 65
click at [52, 736] on span "0:56" at bounding box center [44, 733] width 28 height 19
drag, startPoint x: 492, startPoint y: 711, endPoint x: 248, endPoint y: 710, distance: 244.0
click at [248, 710] on div at bounding box center [140, 711] width 218 height 8
drag, startPoint x: 481, startPoint y: 710, endPoint x: 269, endPoint y: 706, distance: 212.0
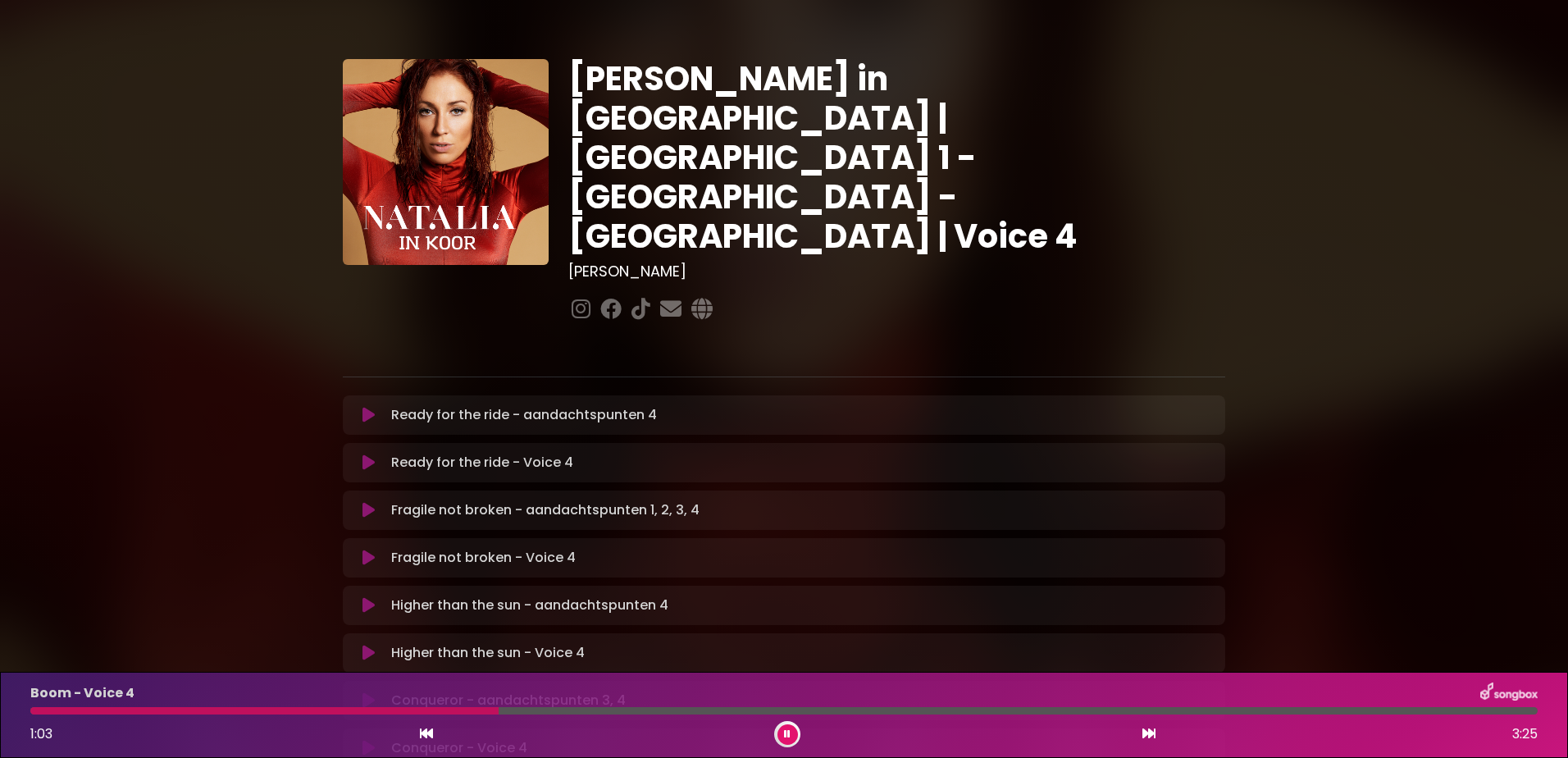
click at [269, 706] on div "Boom - Voice 4 1:03 3:25" at bounding box center [784, 715] width 1528 height 65
click at [272, 701] on div "Boom - Voice 4" at bounding box center [784, 693] width 1528 height 22
click at [40, 710] on div at bounding box center [519, 711] width 977 height 8
click at [784, 729] on icon at bounding box center [787, 734] width 7 height 10
